Goal: Task Accomplishment & Management: Use online tool/utility

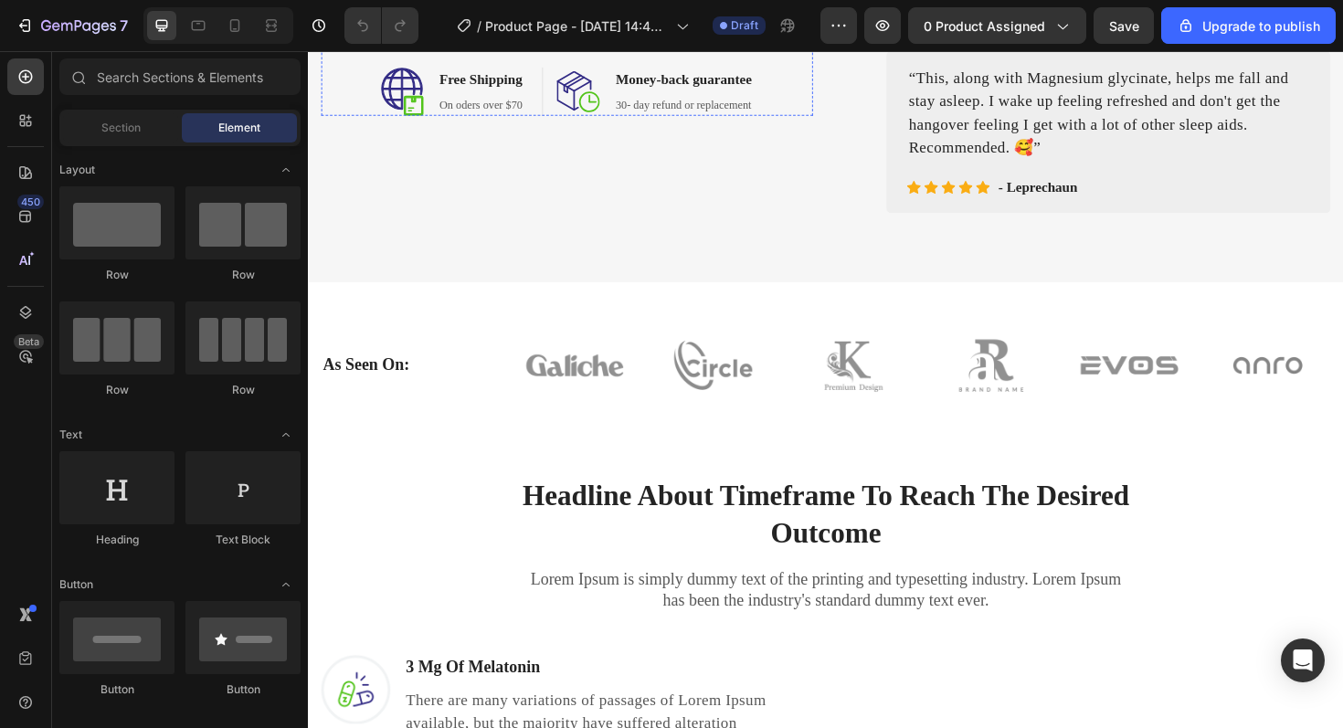
scroll to position [675, 0]
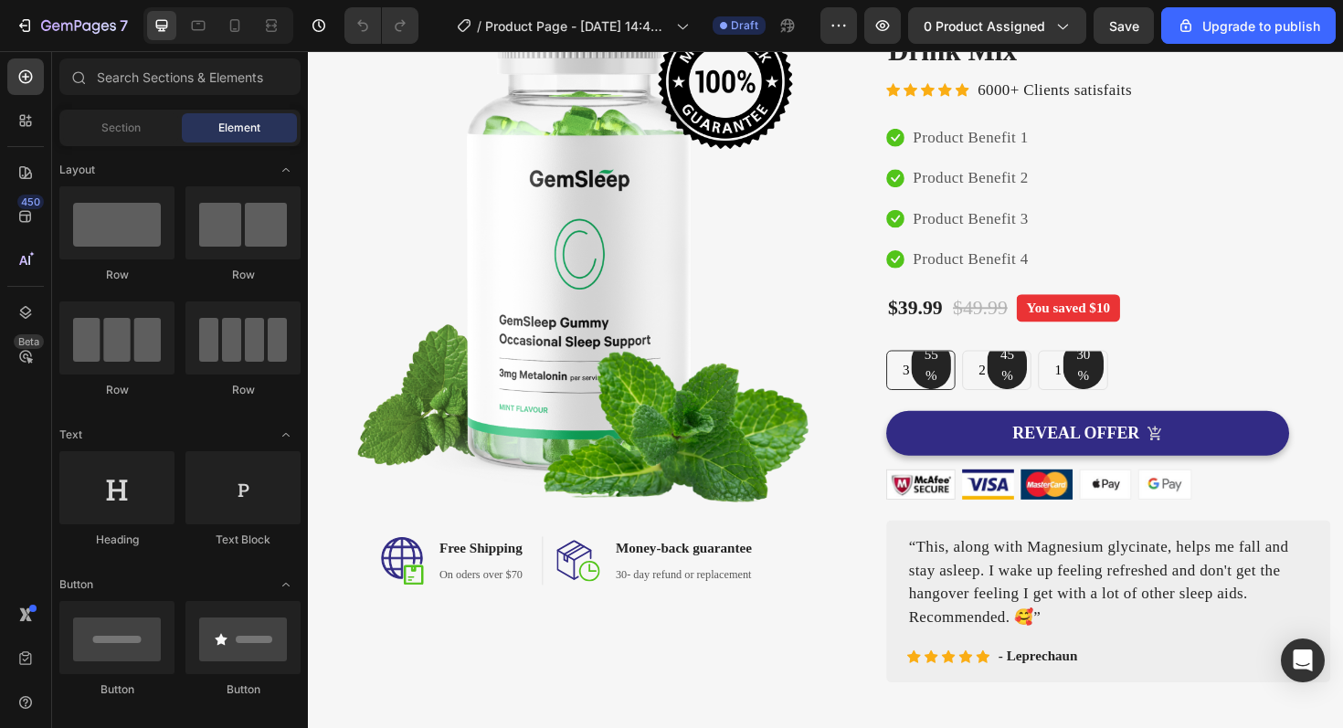
scroll to position [159, 0]
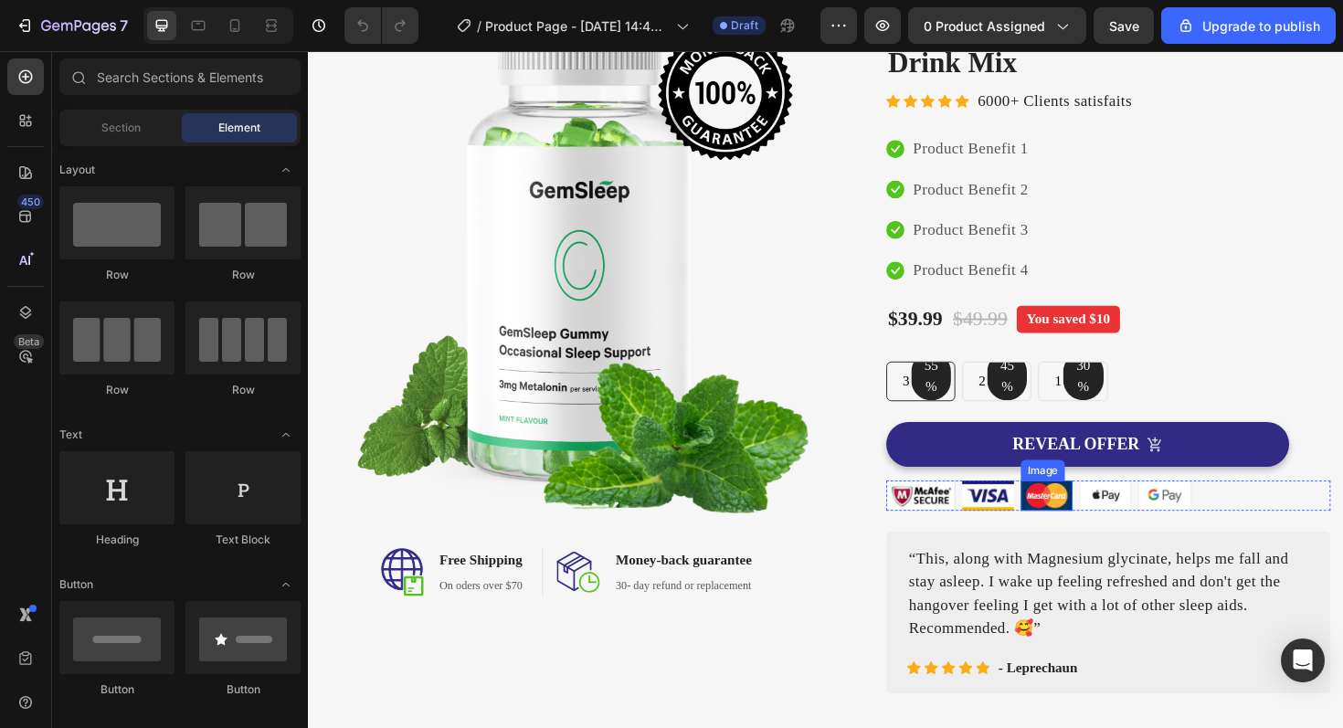
click at [1090, 506] on img at bounding box center [1090, 522] width 55 height 32
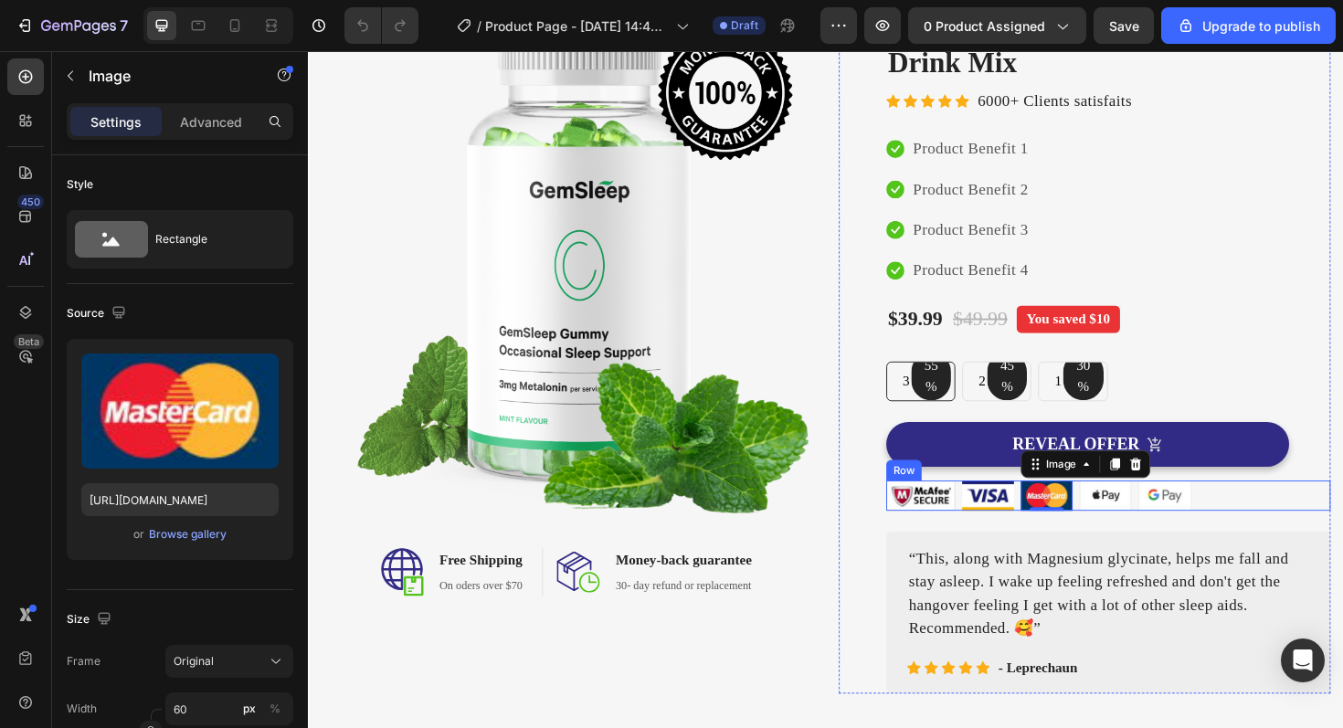
click at [1258, 506] on div "Image Image Image 0 Image Image Row" at bounding box center [1155, 522] width 471 height 32
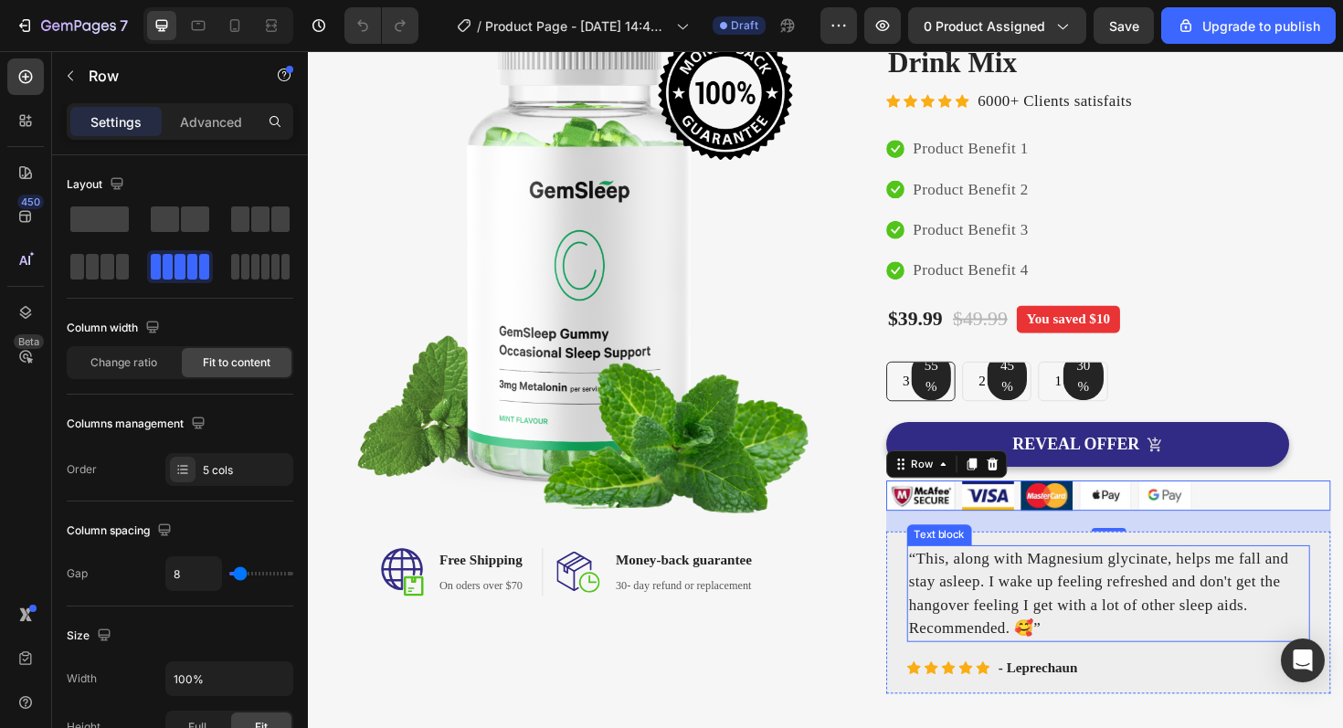
click at [1015, 577] on p "“This, along with Magnesium glycinate, helps me fall and stay asleep. I wake up…" at bounding box center [1155, 626] width 423 height 99
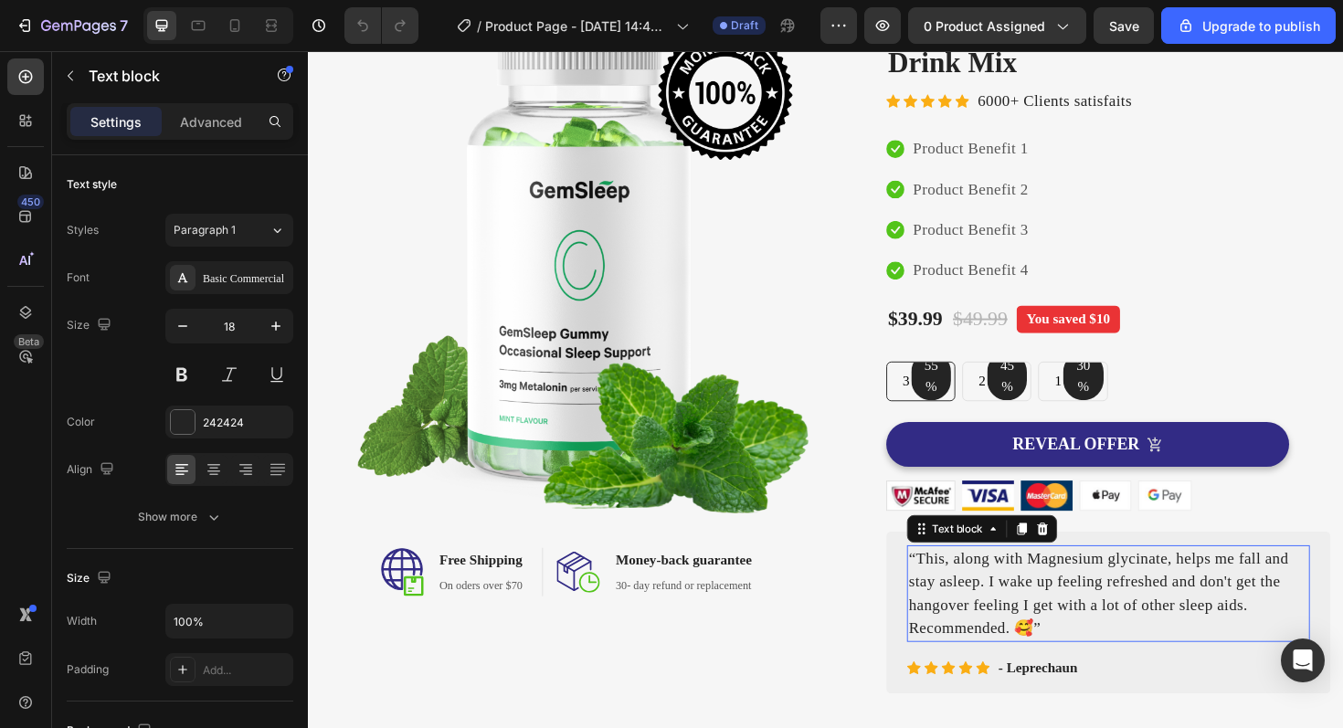
click at [1015, 577] on p "“This, along with Magnesium glycinate, helps me fall and stay asleep. I wake up…" at bounding box center [1155, 626] width 423 height 99
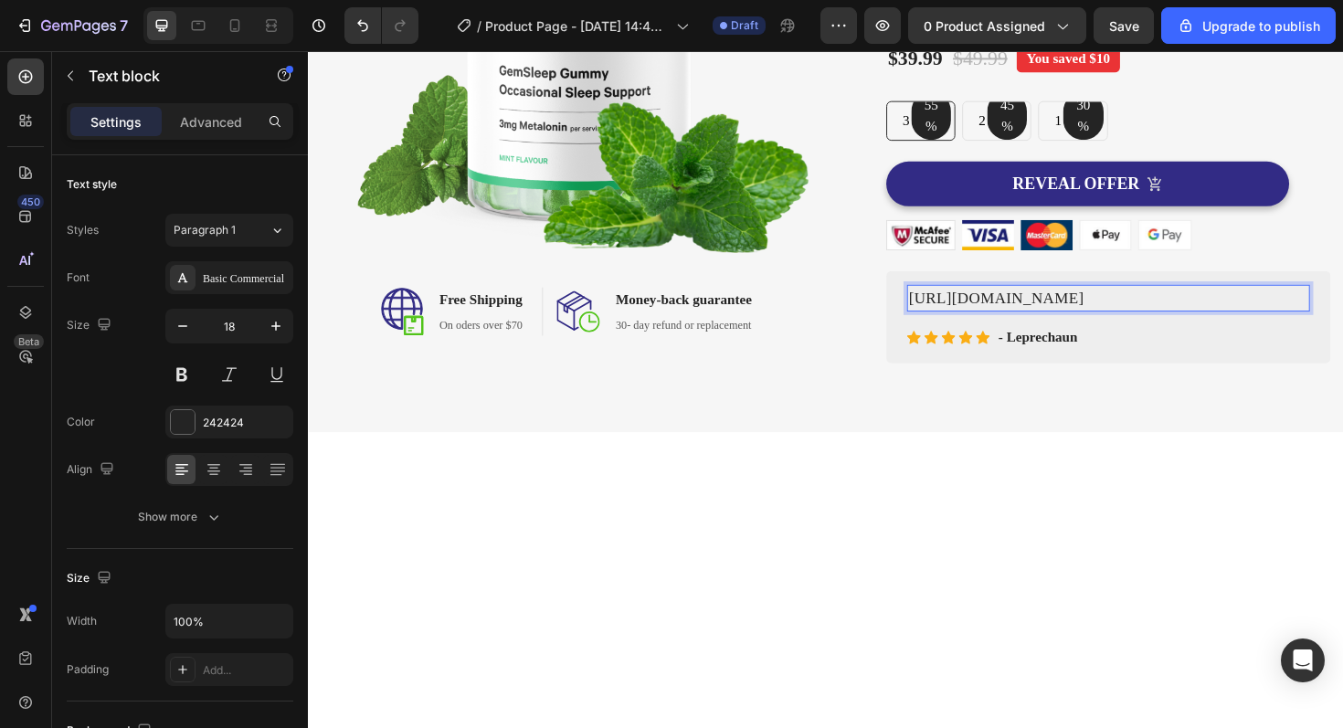
scroll to position [437, 0]
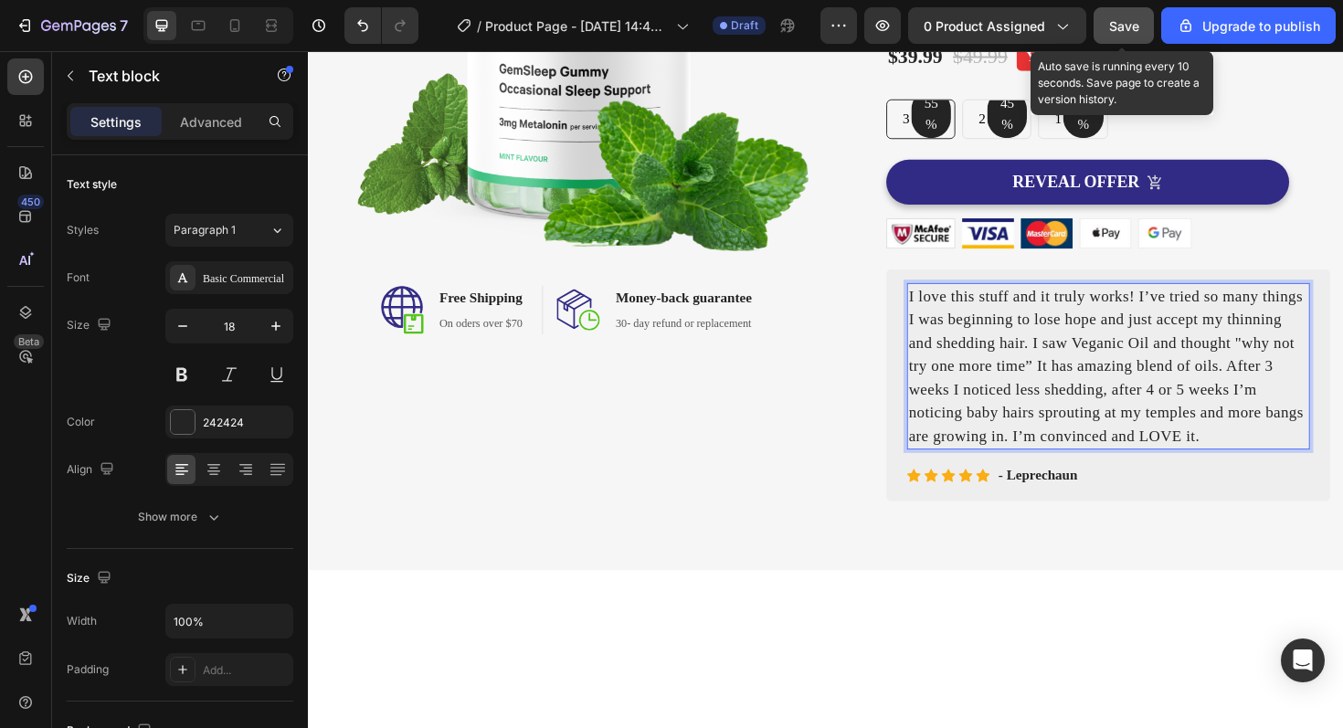
click at [1132, 26] on span "Save" at bounding box center [1124, 26] width 30 height 16
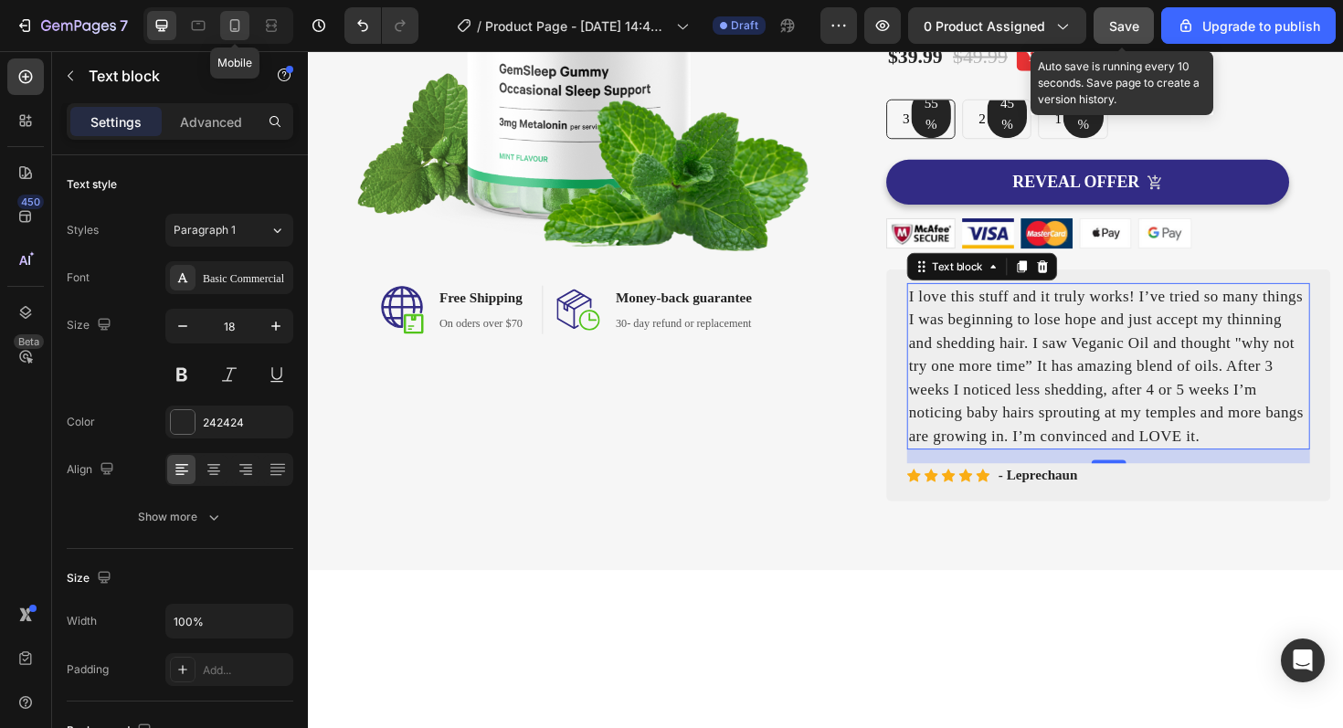
click at [222, 25] on div at bounding box center [234, 25] width 29 height 29
type input "14"
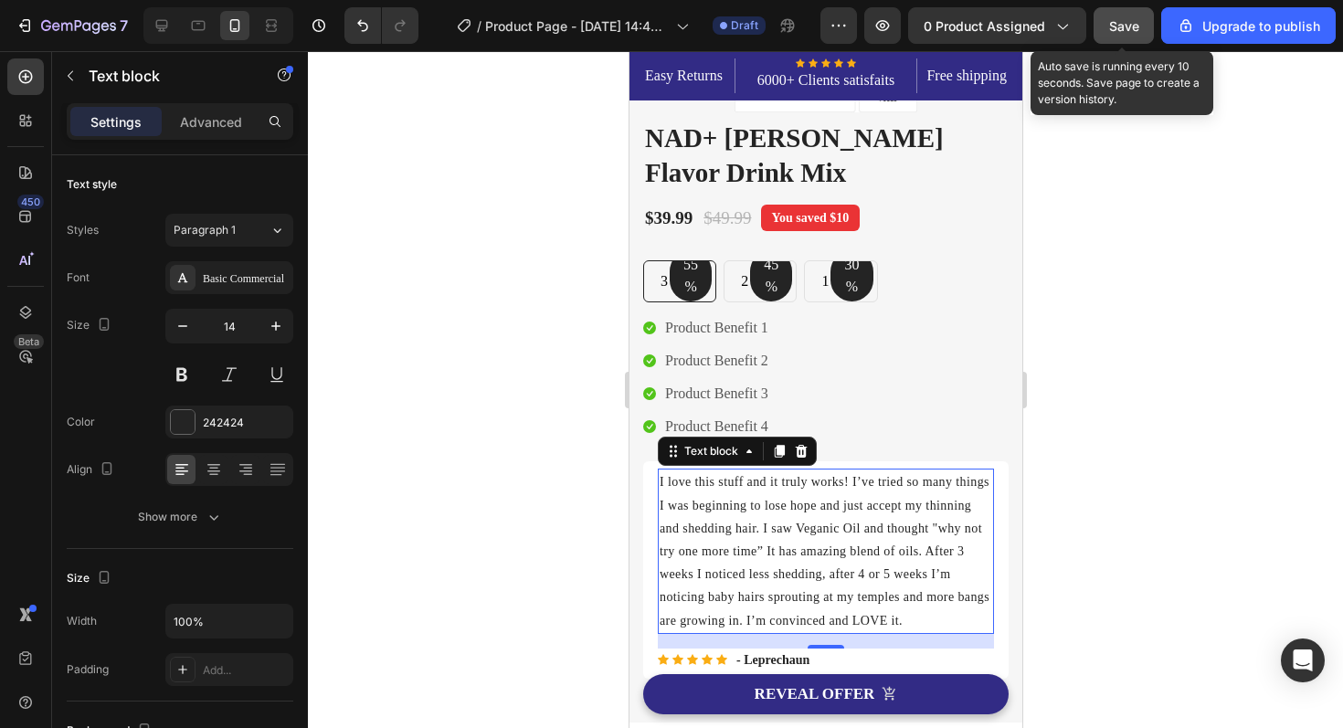
scroll to position [208, 0]
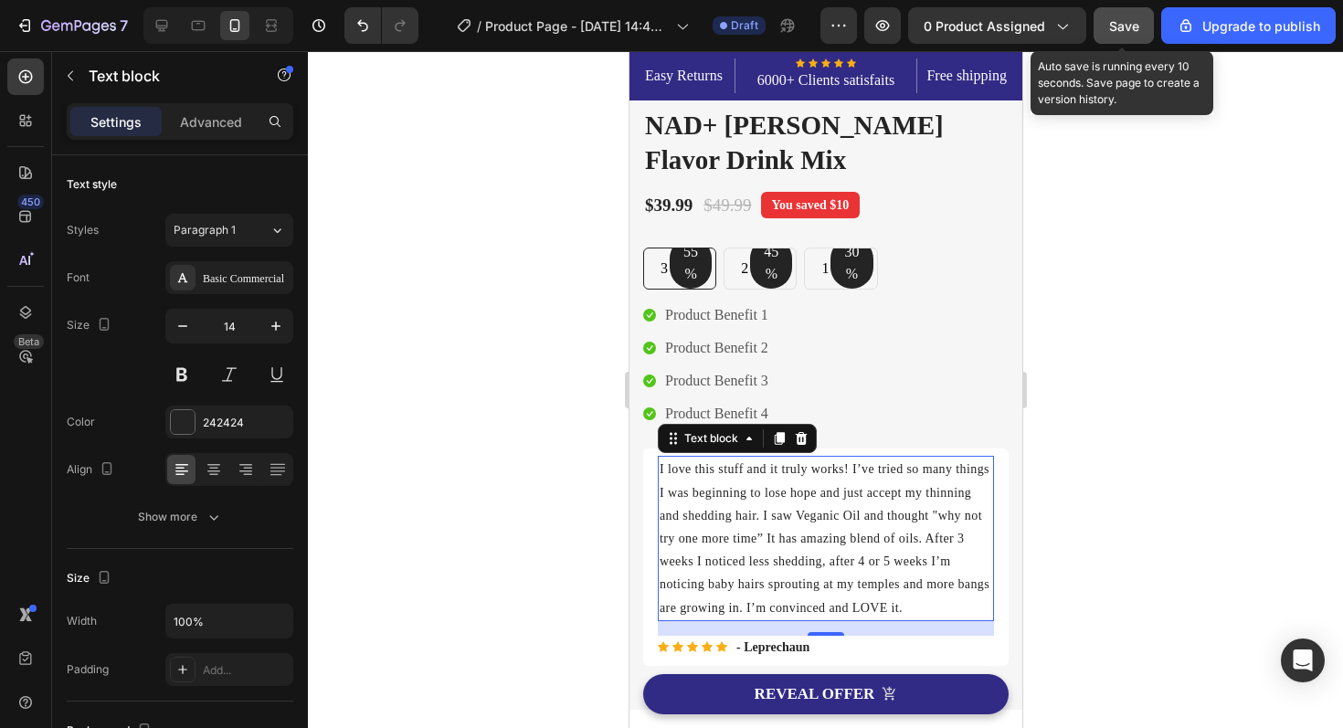
click at [542, 372] on div at bounding box center [825, 389] width 1035 height 677
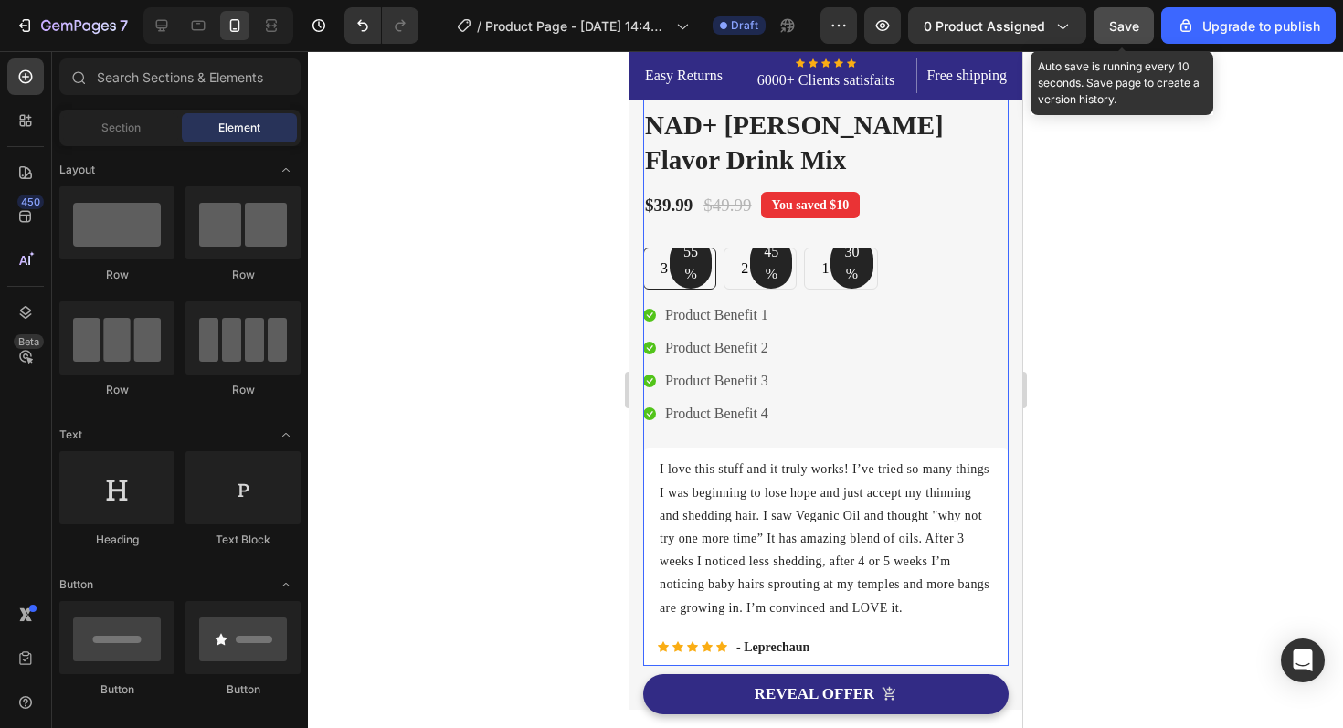
click at [1137, 25] on span "Save" at bounding box center [1124, 26] width 30 height 16
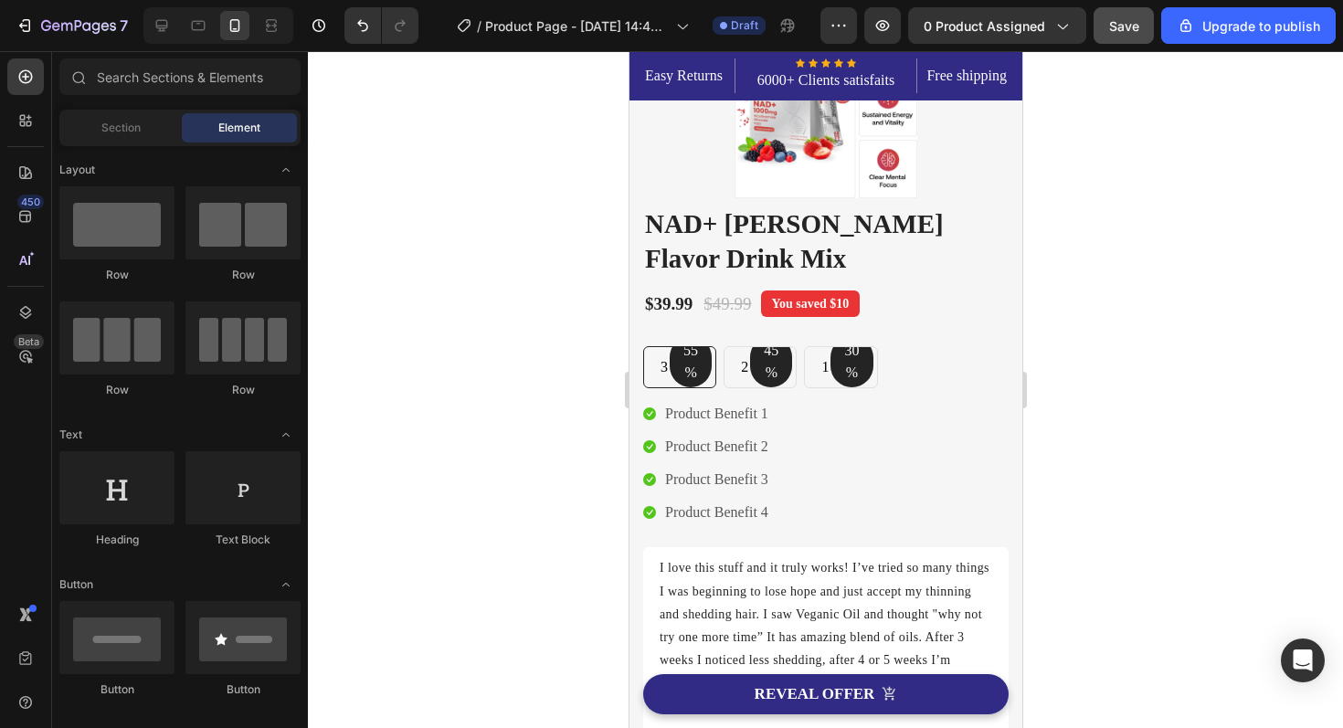
scroll to position [136, 0]
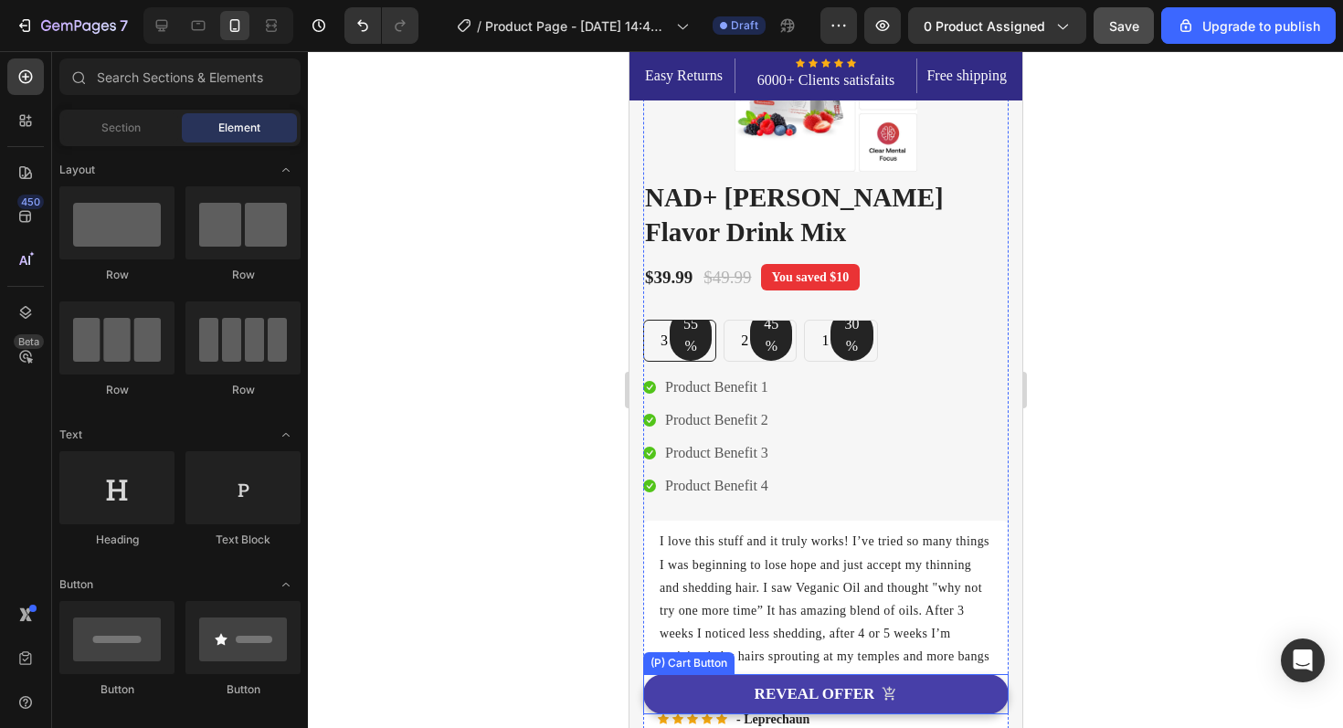
click at [912, 691] on button "REVEAL OFFER" at bounding box center [824, 694] width 365 height 40
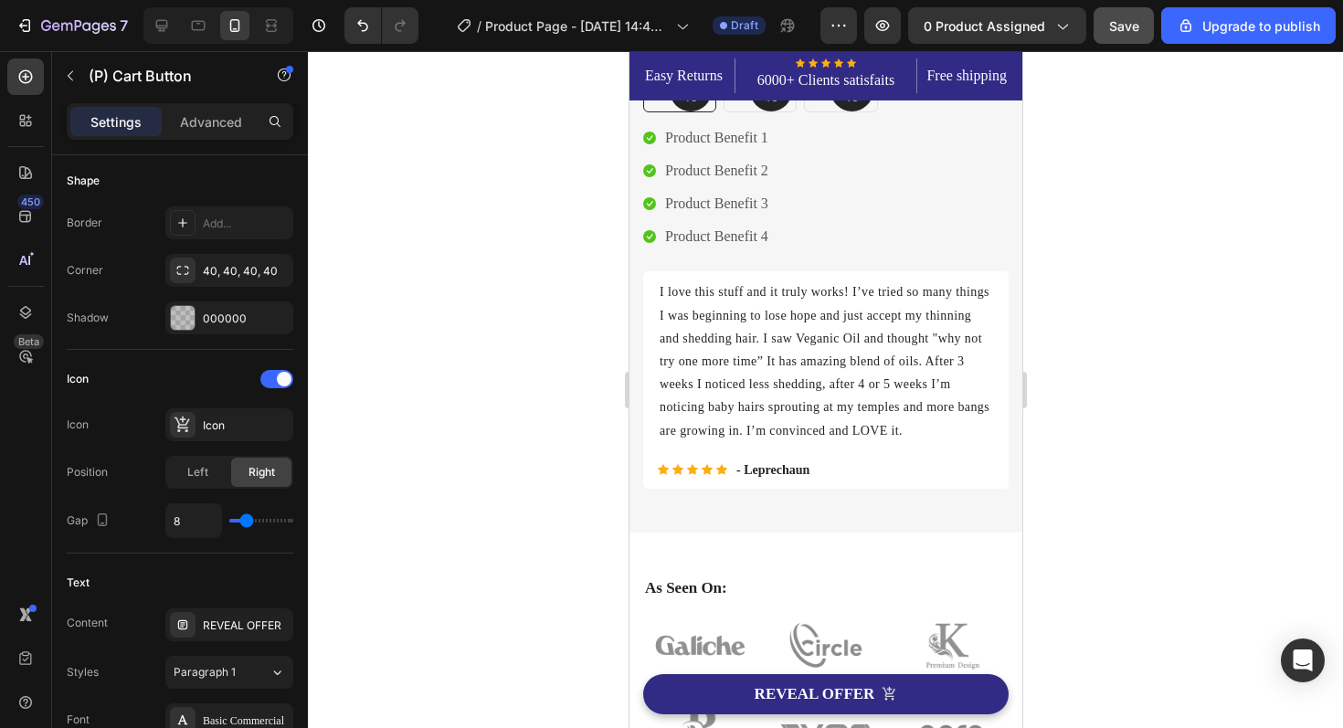
scroll to position [415, 0]
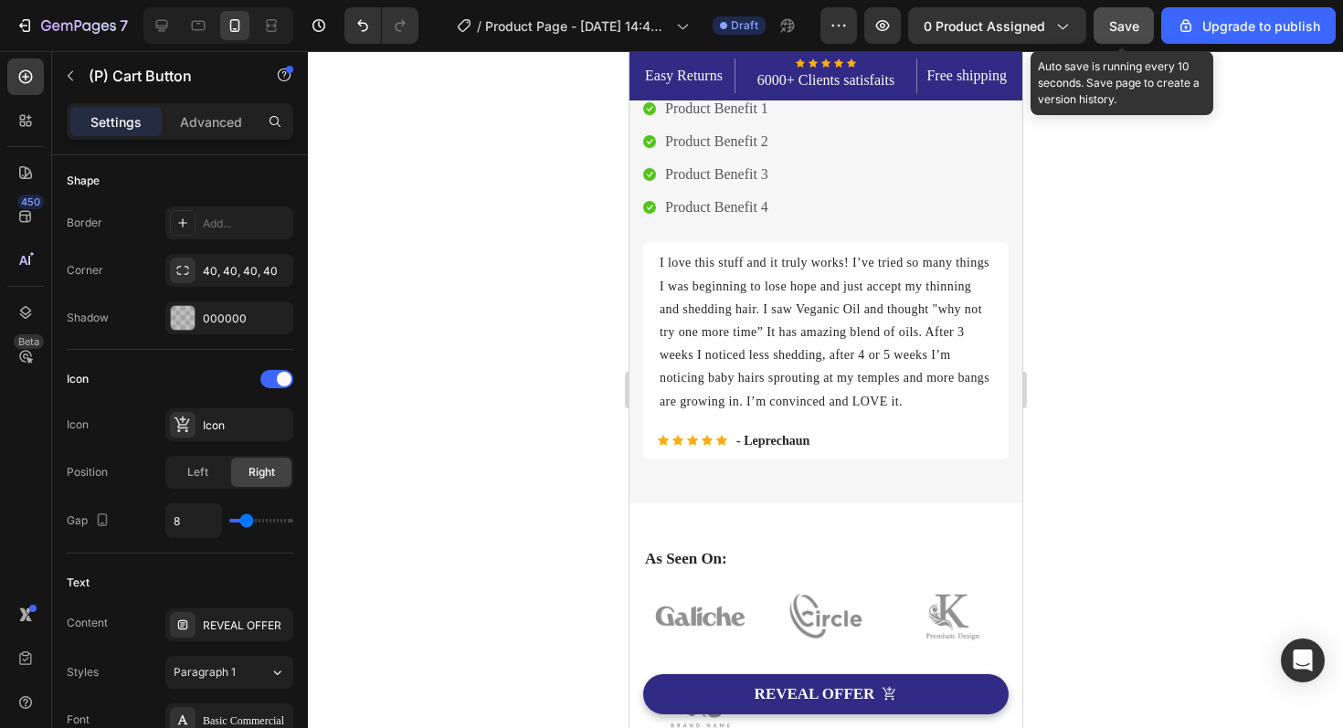
click at [1112, 37] on button "Save" at bounding box center [1124, 25] width 60 height 37
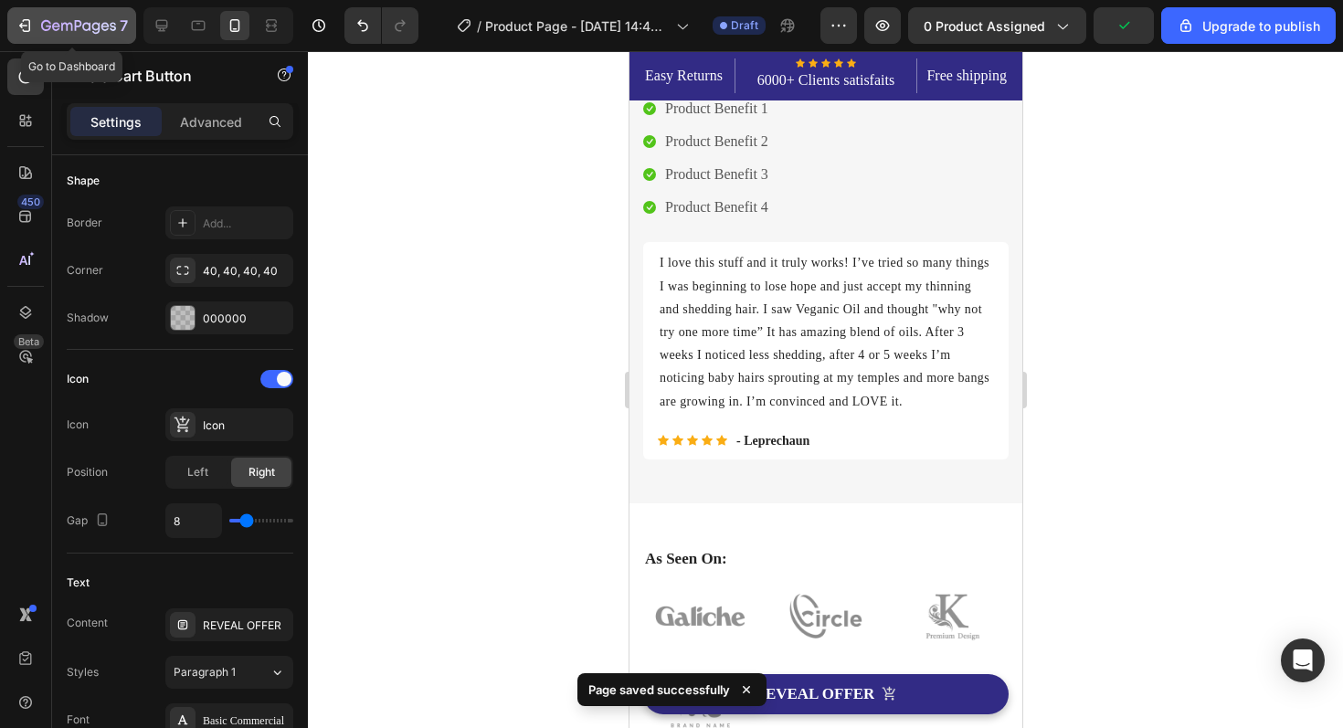
click at [70, 30] on icon "button" at bounding box center [66, 27] width 11 height 8
